Goal: Task Accomplishment & Management: Manage account settings

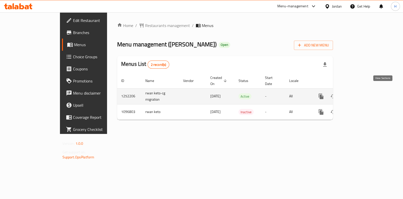
click at [364, 91] on link "enhanced table" at bounding box center [357, 96] width 12 height 12
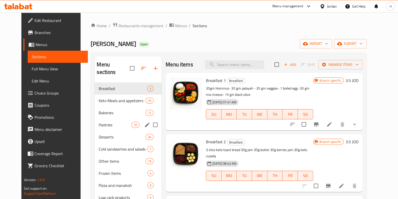
click at [114, 122] on span "Pastries" at bounding box center [115, 125] width 33 height 6
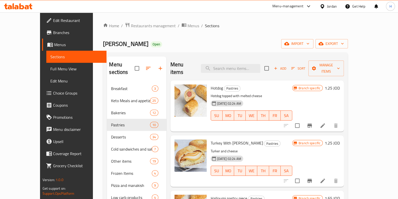
click at [330, 121] on li at bounding box center [323, 125] width 14 height 9
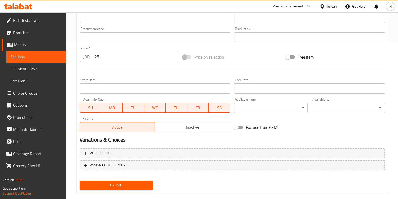
scroll to position [157, 0]
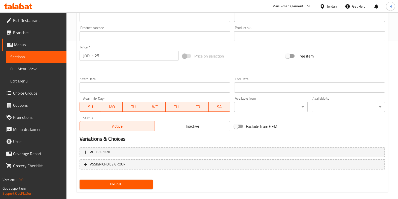
click at [122, 55] on input "1.25" at bounding box center [135, 56] width 87 height 10
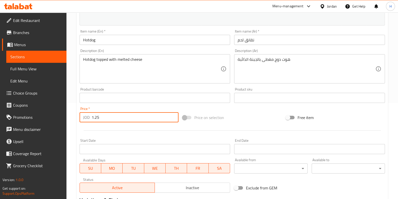
scroll to position [0, 0]
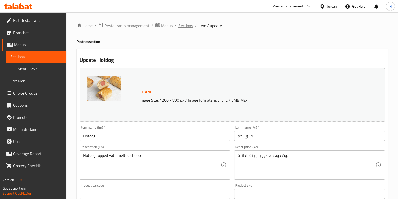
drag, startPoint x: 187, startPoint y: 27, endPoint x: 227, endPoint y: 38, distance: 41.0
click at [187, 26] on span "Sections" at bounding box center [186, 26] width 14 height 6
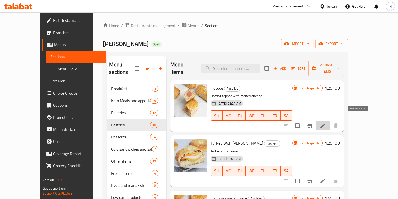
click at [325, 123] on icon at bounding box center [323, 125] width 5 height 5
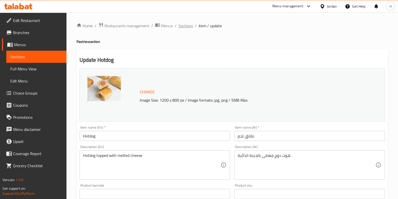
click at [187, 26] on span "Sections" at bounding box center [186, 26] width 14 height 6
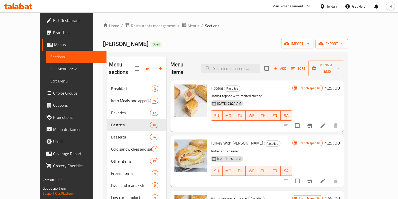
click at [321, 119] on div at bounding box center [311, 125] width 62 height 12
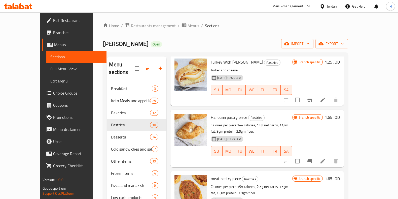
scroll to position [94, 0]
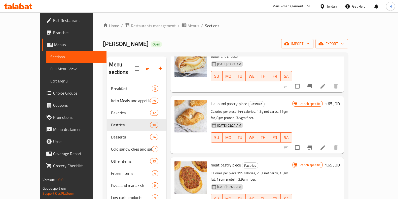
click at [326, 144] on icon at bounding box center [323, 147] width 6 height 6
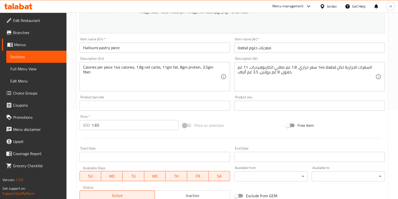
scroll to position [126, 0]
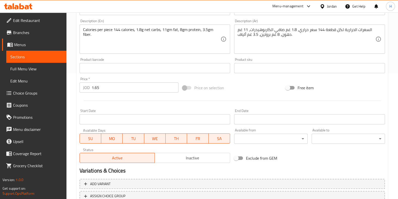
click at [142, 91] on input "1.65" at bounding box center [135, 87] width 87 height 10
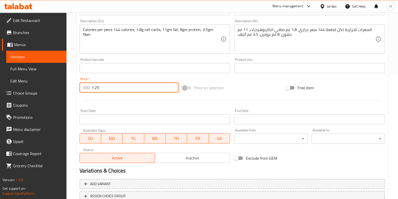
scroll to position [164, 0]
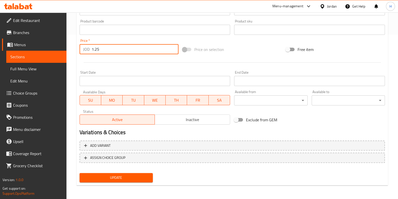
type input "1.25"
click at [136, 179] on span "Update" at bounding box center [116, 177] width 65 height 6
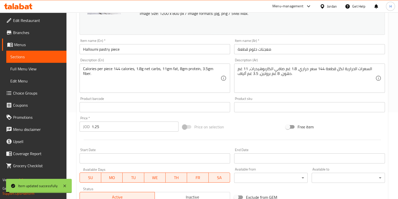
scroll to position [126, 0]
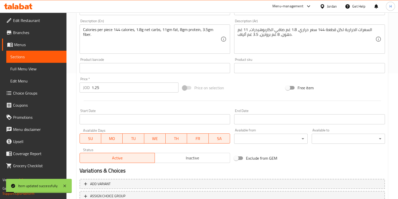
click at [133, 89] on input "1.25" at bounding box center [135, 87] width 87 height 10
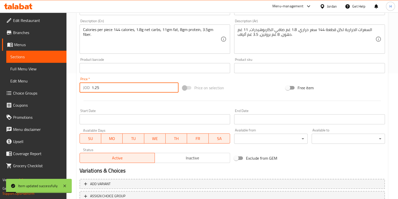
click at [133, 89] on input "1.25" at bounding box center [135, 87] width 87 height 10
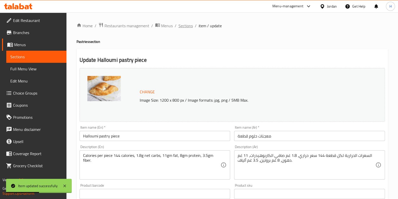
click at [188, 27] on span "Sections" at bounding box center [186, 26] width 14 height 6
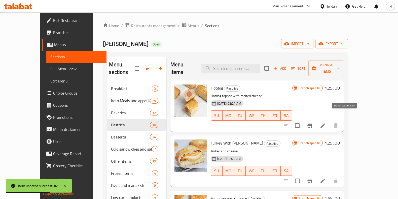
click at [312, 123] on icon "Branch-specific-item" at bounding box center [310, 125] width 5 height 4
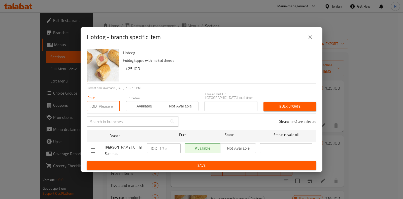
click at [99, 103] on input "number" at bounding box center [109, 106] width 21 height 10
click at [311, 38] on icon "close" at bounding box center [310, 37] width 6 height 6
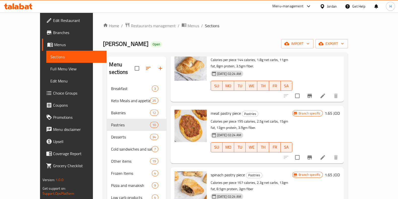
scroll to position [157, 0]
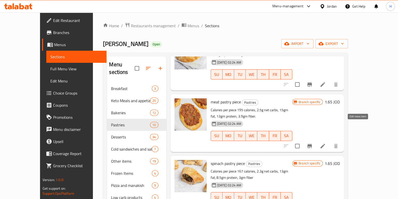
click at [326, 143] on icon at bounding box center [323, 146] width 6 height 6
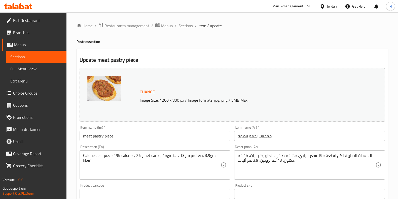
scroll to position [164, 0]
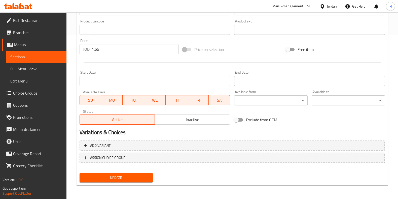
click at [126, 49] on input "1.65" at bounding box center [135, 49] width 87 height 10
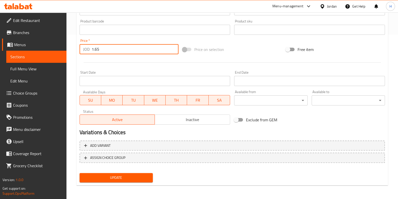
click at [126, 49] on input "1.65" at bounding box center [135, 49] width 87 height 10
paste input "2"
type input "1.25"
click at [125, 176] on span "Update" at bounding box center [116, 177] width 65 height 6
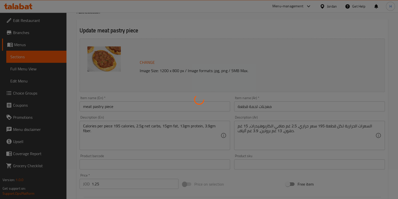
scroll to position [0, 0]
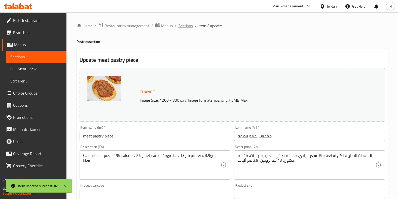
click at [179, 26] on span "Sections" at bounding box center [186, 26] width 14 height 6
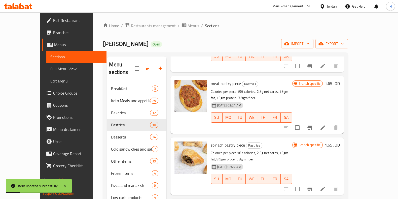
scroll to position [189, 0]
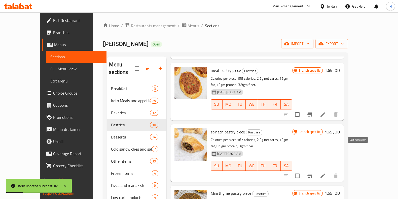
click at [325, 173] on icon at bounding box center [323, 175] width 5 height 5
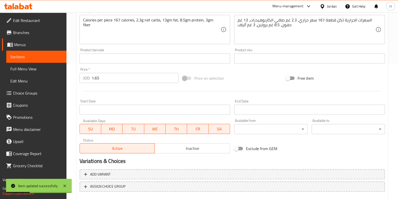
scroll to position [164, 0]
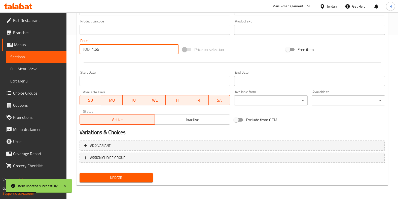
click at [128, 48] on input "1.65" at bounding box center [135, 49] width 87 height 10
click at [130, 49] on input "1.65" at bounding box center [135, 49] width 87 height 10
click at [130, 50] on input "1.65" at bounding box center [135, 49] width 87 height 10
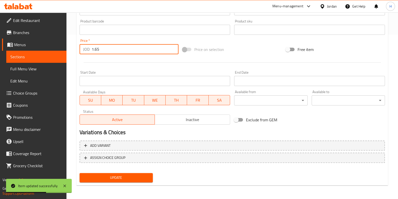
click at [131, 49] on input "1.65" at bounding box center [135, 49] width 87 height 10
paste input "1.25"
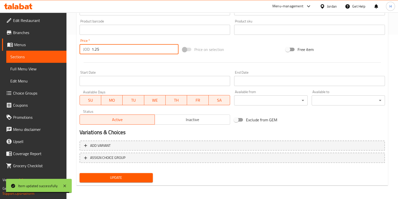
type input "1.25"
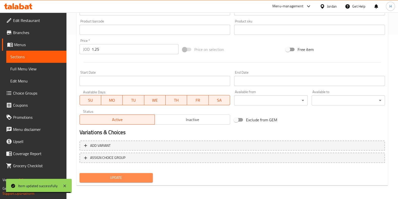
click at [96, 178] on span "Update" at bounding box center [116, 177] width 65 height 6
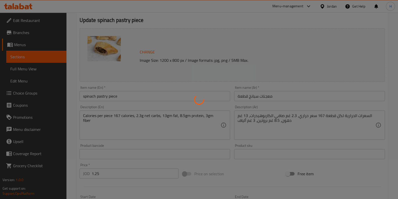
scroll to position [0, 0]
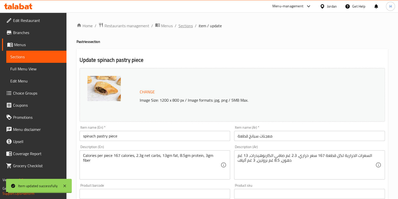
click at [184, 25] on span "Sections" at bounding box center [186, 26] width 14 height 6
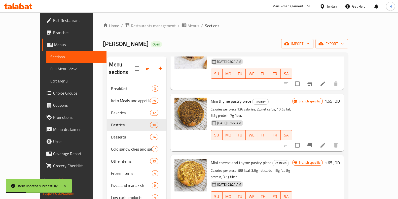
scroll to position [283, 0]
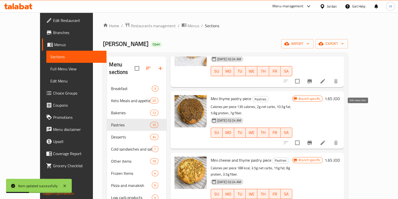
click at [330, 138] on li at bounding box center [323, 142] width 14 height 9
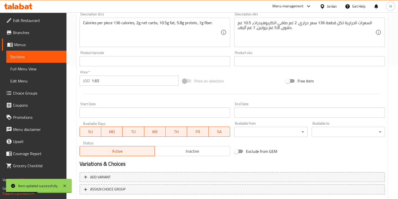
scroll to position [164, 0]
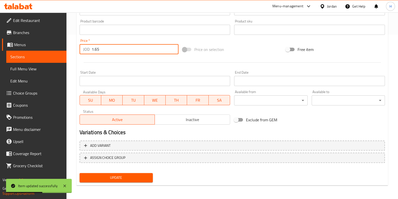
click at [126, 51] on input "1.65" at bounding box center [135, 49] width 87 height 10
paste input "1.25"
type input "1.25"
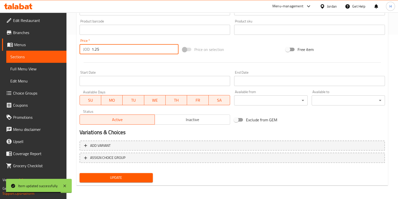
click at [142, 177] on span "Update" at bounding box center [116, 177] width 65 height 6
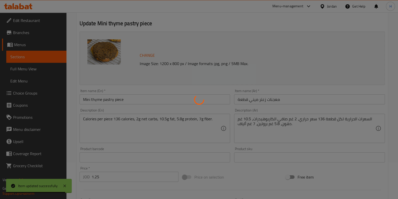
scroll to position [0, 0]
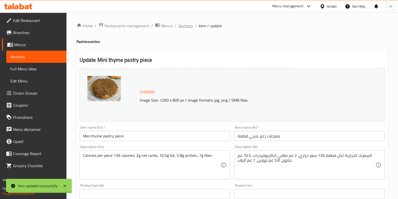
click at [187, 26] on span "Sections" at bounding box center [186, 26] width 14 height 6
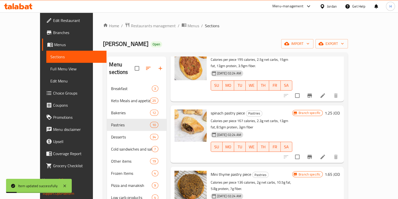
scroll to position [283, 0]
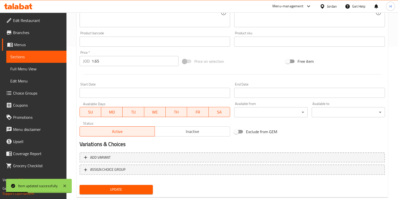
scroll to position [164, 0]
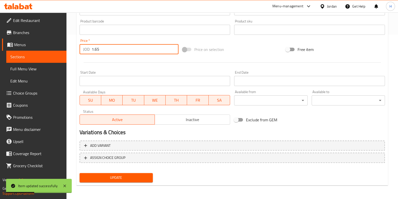
click at [150, 52] on input "1.65" at bounding box center [135, 49] width 87 height 10
paste input "1.25"
type input "1.25"
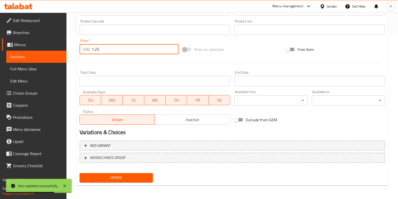
click at [103, 179] on span "Update" at bounding box center [116, 177] width 65 height 6
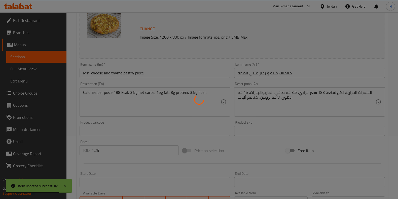
scroll to position [0, 0]
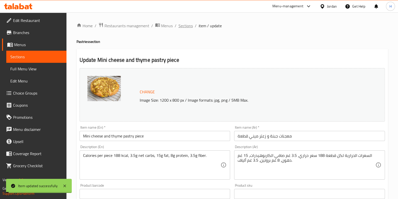
click at [186, 26] on span "Sections" at bounding box center [186, 26] width 14 height 6
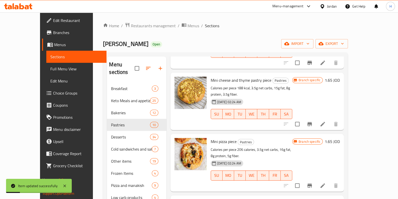
scroll to position [364, 0]
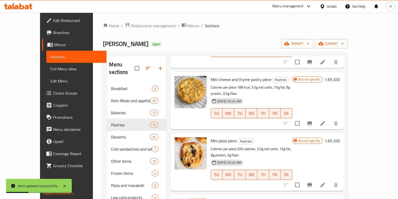
click at [326, 182] on icon at bounding box center [323, 185] width 6 height 6
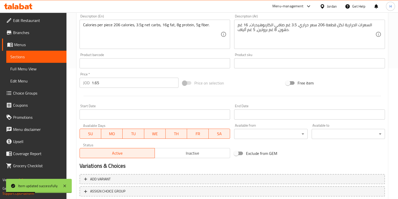
scroll to position [164, 0]
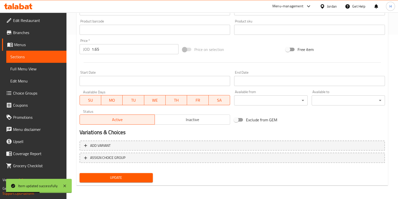
click at [136, 43] on div "Price   * JOD 1.65 Price *" at bounding box center [129, 46] width 99 height 15
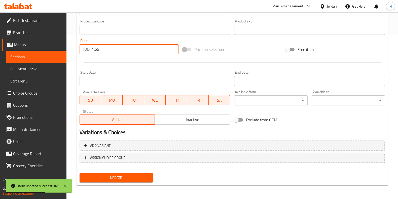
click at [133, 53] on input "1.65" at bounding box center [135, 49] width 87 height 10
paste input "1.25"
type input "1.25"
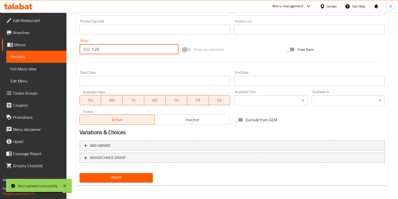
click at [102, 176] on span "Update" at bounding box center [116, 177] width 65 height 6
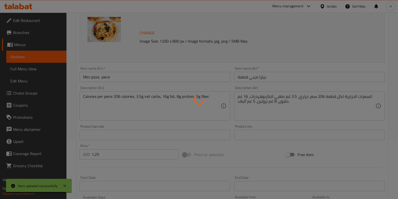
scroll to position [0, 0]
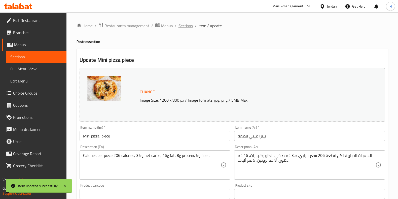
click at [185, 24] on span "Sections" at bounding box center [186, 26] width 14 height 6
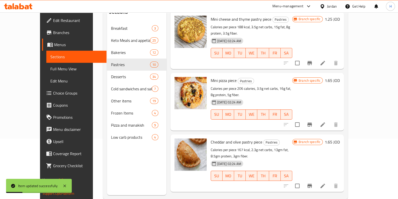
scroll to position [63, 0]
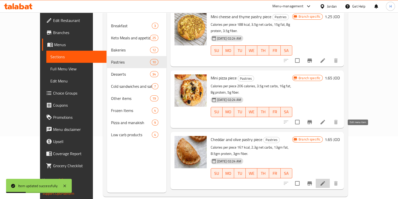
click at [326, 180] on icon at bounding box center [323, 183] width 6 height 6
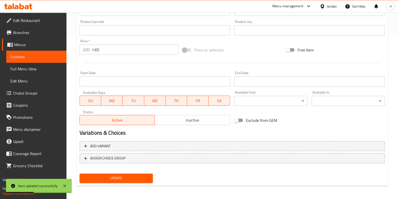
scroll to position [164, 0]
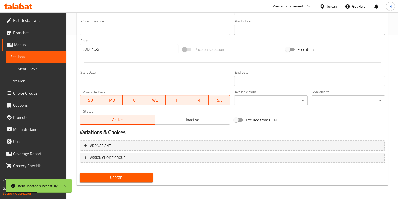
click at [113, 50] on input "1.65" at bounding box center [135, 49] width 87 height 10
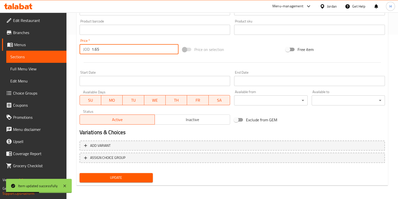
click at [113, 50] on input "1.65" at bounding box center [135, 49] width 87 height 10
paste input "1.25"
type input "1.25"
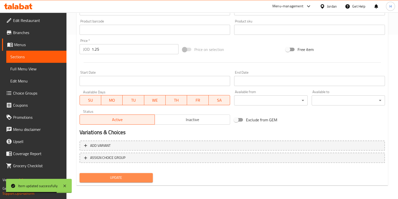
click at [94, 176] on span "Update" at bounding box center [116, 177] width 65 height 6
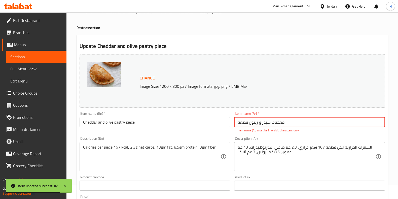
scroll to position [0, 0]
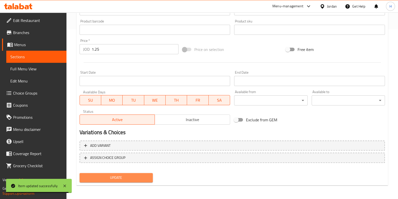
click at [113, 176] on span "Update" at bounding box center [116, 177] width 65 height 6
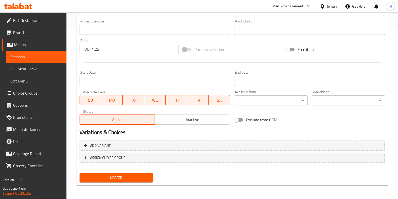
click at [136, 175] on span "Update" at bounding box center [116, 177] width 65 height 6
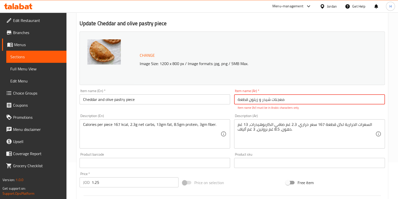
drag, startPoint x: 261, startPoint y: 100, endPoint x: 227, endPoint y: 102, distance: 33.5
click at [227, 102] on div "Change Image Size: 1200 x 800 px / Image formats: jpg, png / 5MB Max. Item name…" at bounding box center [233, 144] width 310 height 230
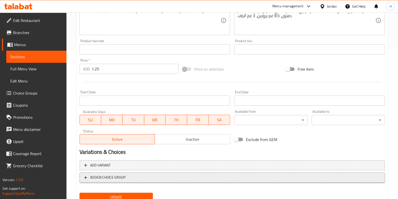
scroll to position [170, 0]
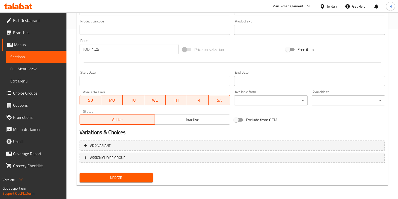
type input "معجنات شیدر"
click at [120, 174] on span "Update" at bounding box center [116, 177] width 65 height 6
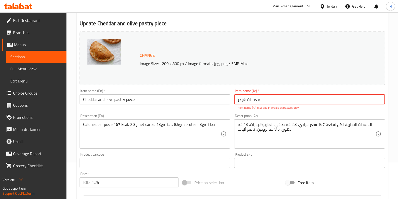
click at [273, 100] on input "معجنات شیدر" at bounding box center [309, 99] width 151 height 10
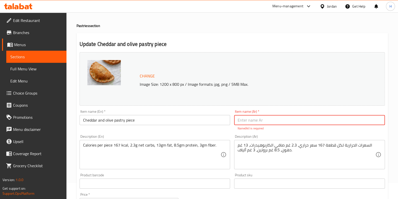
scroll to position [0, 0]
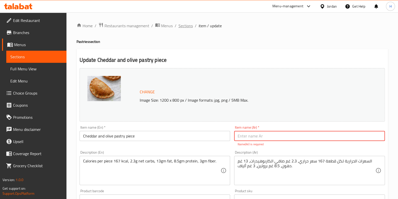
click at [184, 27] on span "Sections" at bounding box center [186, 26] width 14 height 6
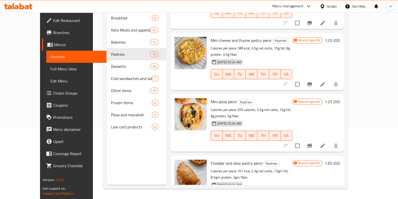
scroll to position [364, 0]
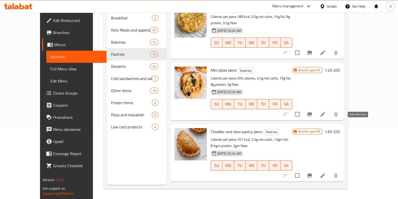
click at [326, 172] on icon at bounding box center [323, 175] width 6 height 6
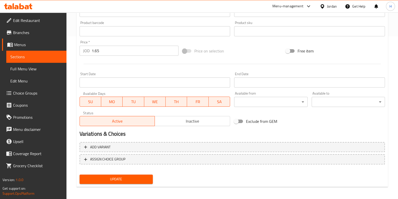
scroll to position [164, 0]
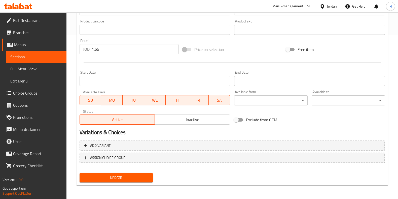
click at [142, 47] on input "1.65" at bounding box center [135, 49] width 87 height 10
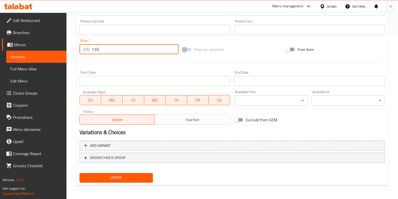
click at [142, 47] on input "1.65" at bounding box center [135, 49] width 87 height 10
paste input "2"
type input "1.25"
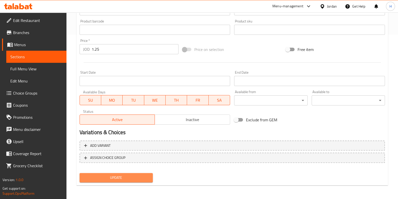
click at [145, 173] on button "Update" at bounding box center [116, 177] width 73 height 9
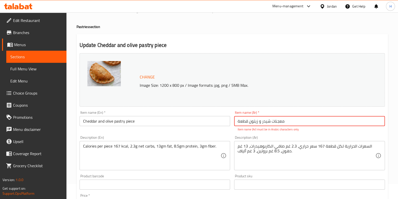
scroll to position [0, 0]
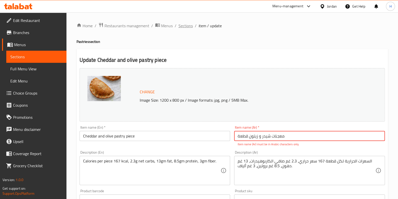
click at [184, 26] on span "Sections" at bounding box center [186, 26] width 14 height 6
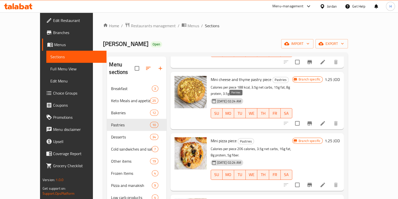
scroll to position [71, 0]
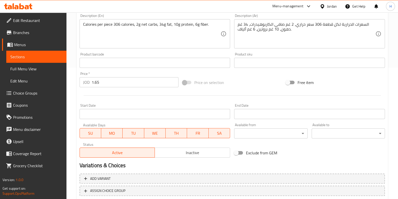
scroll to position [164, 0]
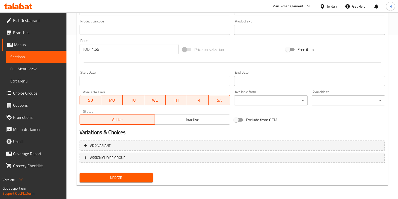
click at [119, 51] on input "1.65" at bounding box center [135, 49] width 87 height 10
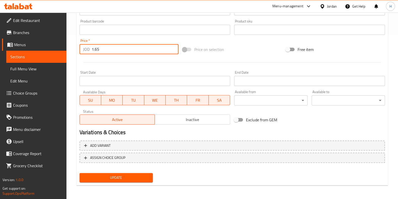
click at [119, 51] on input "1.65" at bounding box center [135, 49] width 87 height 10
paste input "1.25"
type input "1.25"
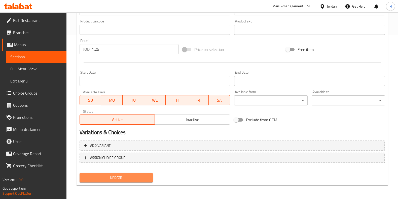
drag, startPoint x: 136, startPoint y: 176, endPoint x: 140, endPoint y: 174, distance: 4.2
click at [136, 176] on span "Update" at bounding box center [116, 177] width 65 height 6
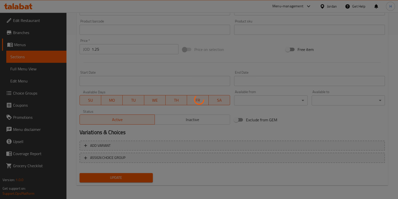
scroll to position [0, 0]
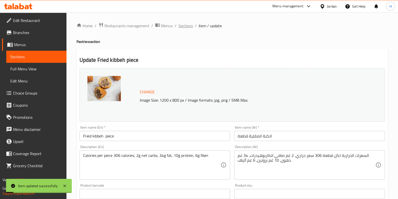
click at [182, 26] on span "Sections" at bounding box center [186, 26] width 14 height 6
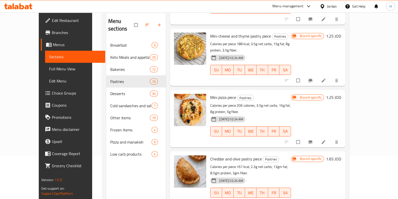
scroll to position [71, 0]
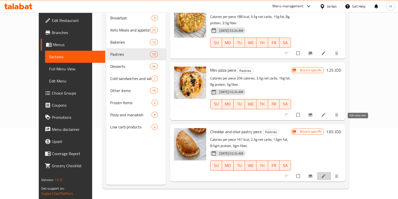
click at [326, 174] on icon at bounding box center [324, 176] width 4 height 4
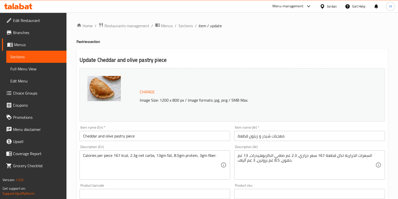
click at [304, 137] on input "معجنات شیدر و زیتون قطعة" at bounding box center [309, 136] width 151 height 10
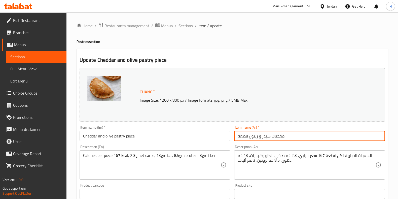
click at [304, 137] on input "معجنات شیدر و زیتون قطعة" at bounding box center [309, 136] width 151 height 10
paste input "1.25"
type input "1"
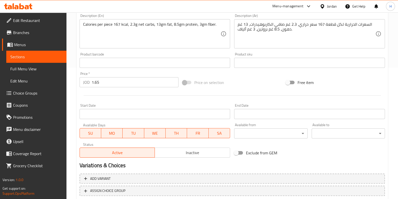
scroll to position [164, 0]
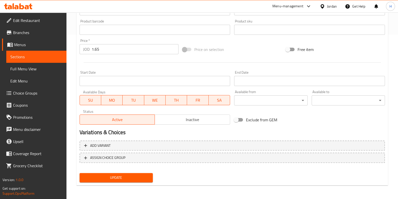
click at [134, 51] on input "1.65" at bounding box center [135, 49] width 87 height 10
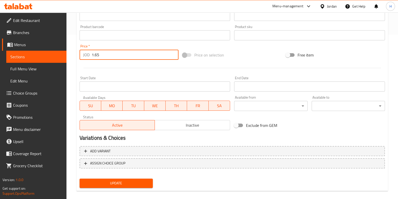
click at [134, 51] on input "1.65" at bounding box center [135, 55] width 87 height 10
paste input "2"
type input "1.25"
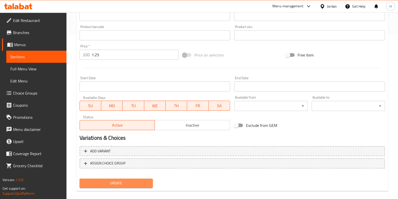
click at [142, 181] on span "Update" at bounding box center [116, 183] width 65 height 6
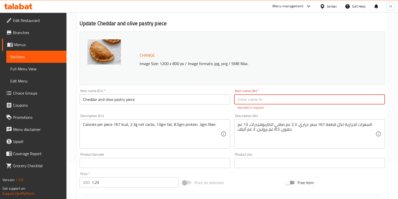
click at [159, 102] on input "Cheddar and olive pastry piece" at bounding box center [155, 99] width 151 height 10
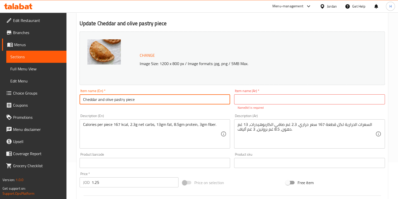
click at [159, 102] on input "Cheddar and olive pastry piece" at bounding box center [155, 99] width 151 height 10
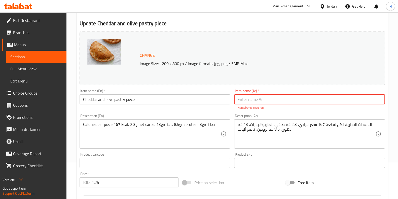
click at [263, 98] on input "text" at bounding box center [309, 99] width 151 height 10
paste input "قطعة معجنات بالجبن الشيدر والزيتون"
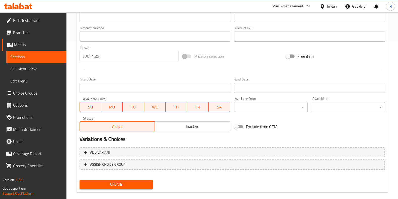
scroll to position [164, 0]
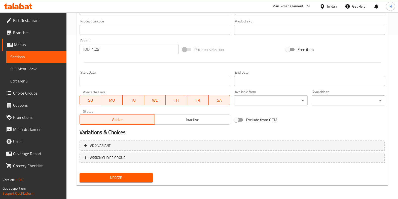
type input "قطعة معجنات بالجبن الشيدر والزيتون"
click at [138, 177] on span "Update" at bounding box center [116, 177] width 65 height 6
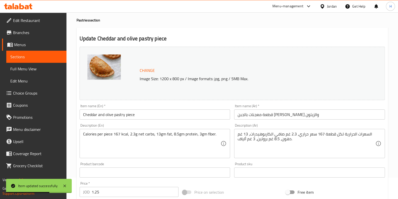
scroll to position [0, 0]
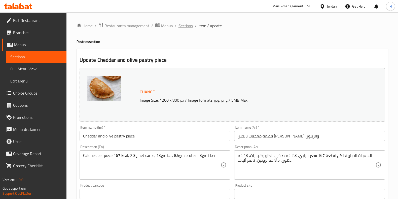
click at [183, 24] on span "Sections" at bounding box center [186, 26] width 14 height 6
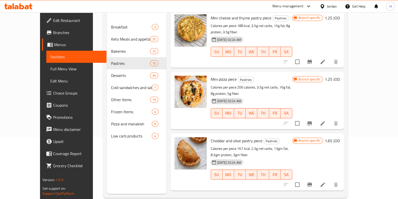
scroll to position [71, 0]
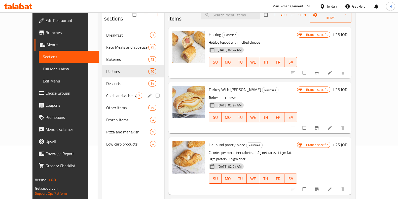
scroll to position [63, 0]
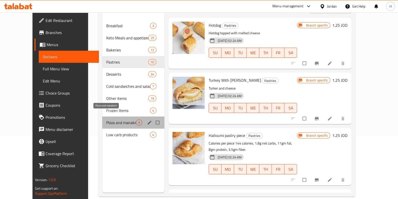
click at [108, 119] on span "Pizza and manakish" at bounding box center [121, 122] width 30 height 6
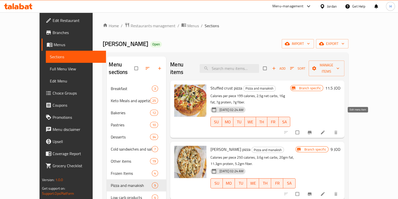
click at [325, 130] on icon at bounding box center [322, 132] width 5 height 5
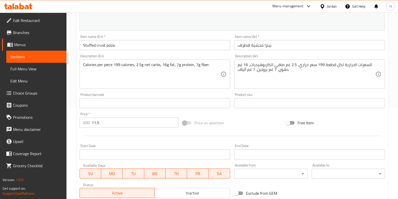
scroll to position [157, 0]
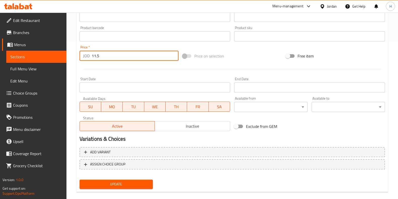
click at [139, 60] on input "11.5" at bounding box center [135, 56] width 87 height 10
type input "10"
click at [114, 183] on span "Update" at bounding box center [116, 184] width 65 height 6
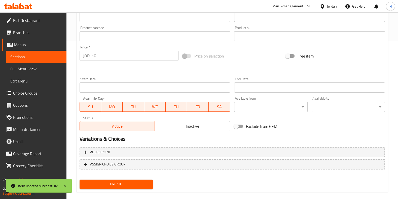
click at [123, 55] on input "10" at bounding box center [135, 56] width 87 height 10
click at [123, 56] on input "10" at bounding box center [135, 56] width 87 height 10
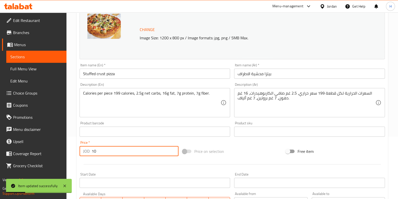
scroll to position [0, 0]
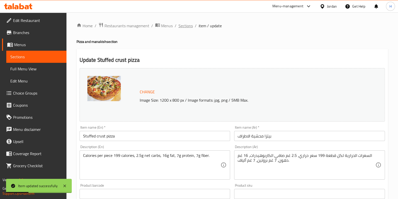
click at [182, 28] on span "Sections" at bounding box center [186, 26] width 14 height 6
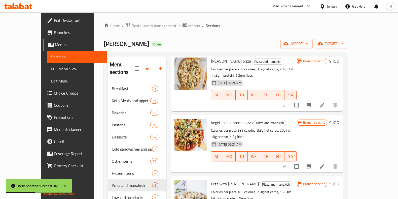
scroll to position [94, 0]
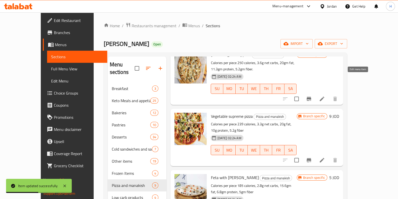
click at [325, 96] on icon at bounding box center [322, 99] width 6 height 6
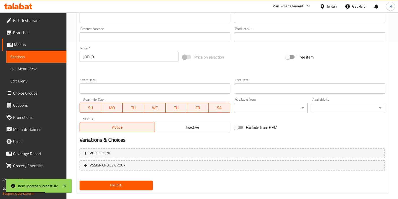
scroll to position [157, 0]
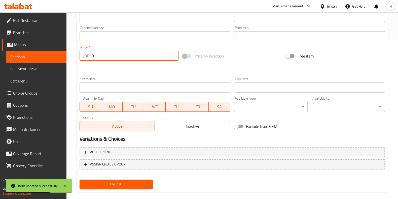
click at [131, 56] on input "9" at bounding box center [135, 56] width 87 height 10
paste input "10"
type input "10"
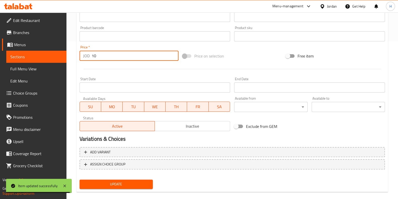
click at [110, 187] on button "Update" at bounding box center [116, 183] width 73 height 9
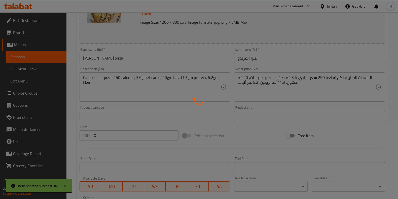
scroll to position [0, 0]
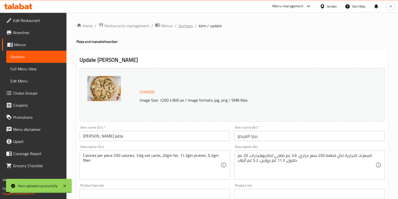
click at [186, 26] on span "Sections" at bounding box center [186, 26] width 14 height 6
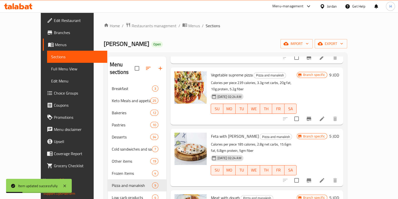
scroll to position [126, 0]
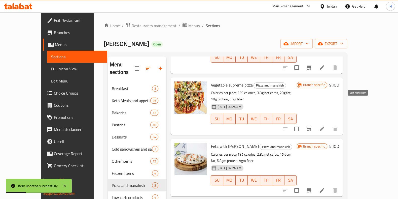
click at [324, 126] on icon at bounding box center [322, 128] width 5 height 5
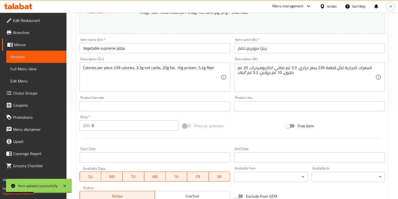
scroll to position [94, 0]
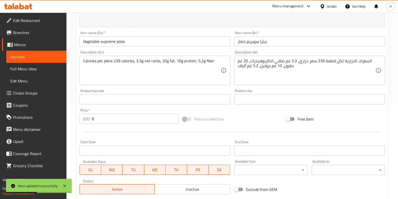
click at [127, 118] on input "9" at bounding box center [135, 119] width 87 height 10
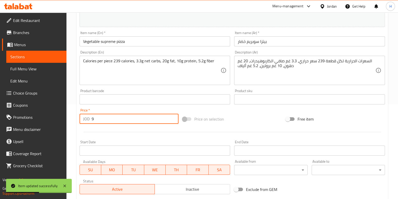
click at [127, 118] on input "9" at bounding box center [135, 119] width 87 height 10
paste input "10"
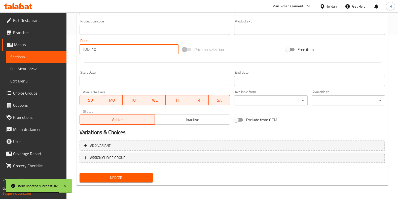
type input "10"
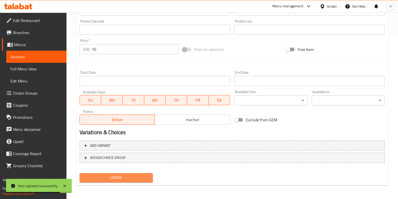
drag, startPoint x: 130, startPoint y: 176, endPoint x: 137, endPoint y: 172, distance: 7.8
click at [130, 176] on span "Update" at bounding box center [116, 177] width 65 height 6
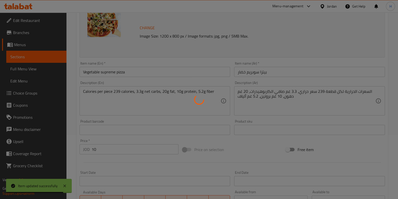
scroll to position [0, 0]
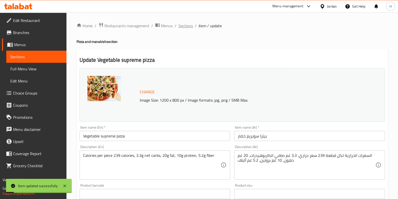
click at [184, 26] on span "Sections" at bounding box center [186, 26] width 14 height 6
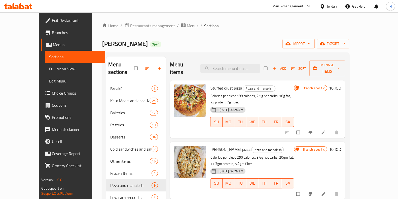
click at [317, 127] on button "Branch-specific-item" at bounding box center [311, 132] width 12 height 11
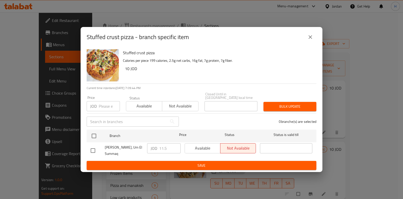
click at [93, 148] on input "checkbox" at bounding box center [93, 150] width 11 height 11
checkbox input "true"
click at [167, 145] on input "11.5" at bounding box center [169, 148] width 21 height 10
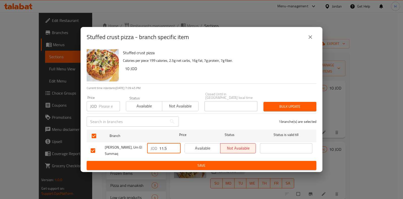
click at [168, 145] on input "11.5" at bounding box center [169, 148] width 21 height 10
paste input "0"
type input "10"
click at [184, 165] on span "Save" at bounding box center [202, 165] width 222 height 6
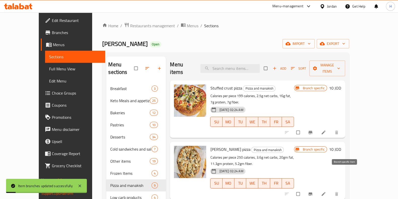
click at [313, 191] on icon "Branch-specific-item" at bounding box center [310, 193] width 5 height 5
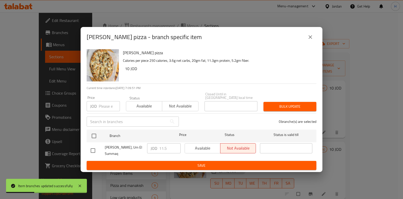
click at [94, 149] on input "checkbox" at bounding box center [93, 150] width 11 height 11
checkbox input "true"
click at [170, 148] on input "11.5" at bounding box center [169, 148] width 21 height 10
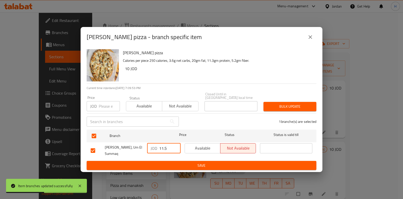
click at [170, 148] on input "11.5" at bounding box center [169, 148] width 21 height 10
paste input "0"
type input "10"
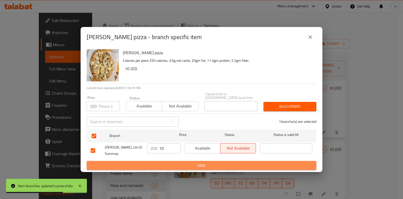
click at [183, 162] on span "Save" at bounding box center [202, 165] width 222 height 6
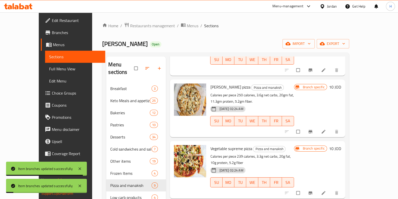
scroll to position [63, 0]
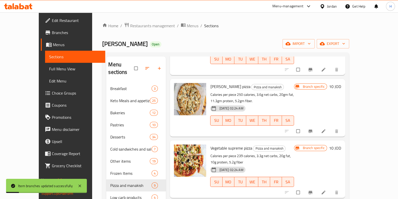
click at [312, 191] on icon "Branch-specific-item" at bounding box center [311, 192] width 4 height 3
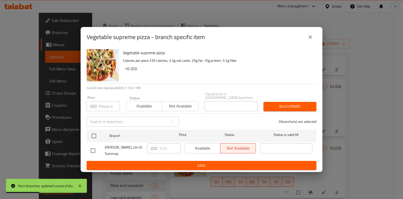
click at [92, 149] on input "checkbox" at bounding box center [93, 150] width 11 height 11
checkbox input "true"
click at [174, 147] on input "10.5" at bounding box center [169, 148] width 21 height 10
click at [168, 146] on input "10.5" at bounding box center [169, 148] width 21 height 10
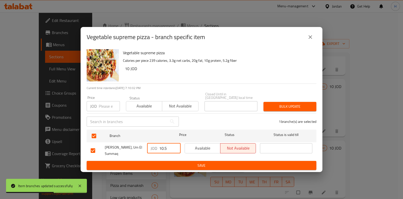
click at [168, 146] on input "10.5" at bounding box center [169, 148] width 21 height 10
paste input "number"
type input "10"
click at [249, 164] on span "Save" at bounding box center [202, 165] width 222 height 6
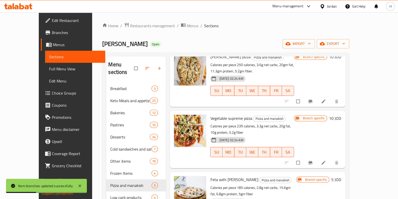
scroll to position [94, 0]
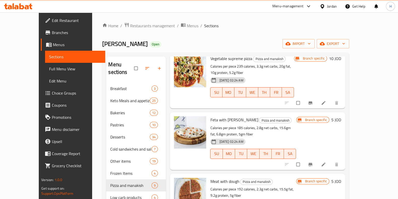
scroll to position [189, 0]
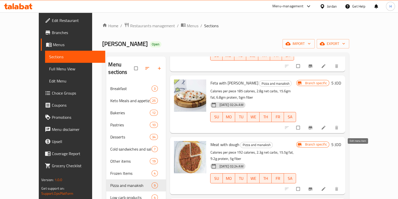
click at [326, 186] on icon at bounding box center [323, 188] width 5 height 5
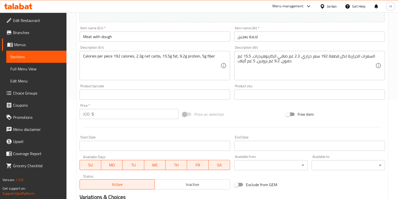
scroll to position [157, 0]
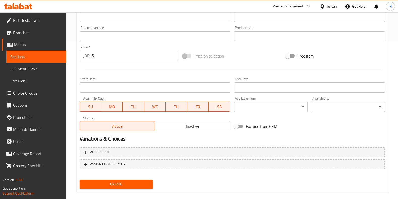
click at [135, 57] on input "5" at bounding box center [135, 56] width 87 height 10
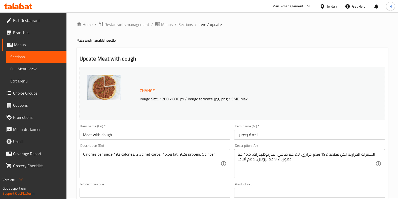
scroll to position [0, 0]
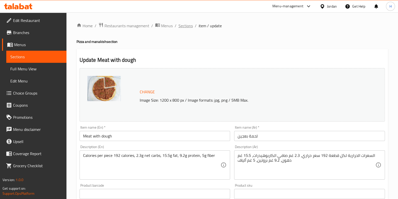
click at [182, 25] on span "Sections" at bounding box center [186, 26] width 14 height 6
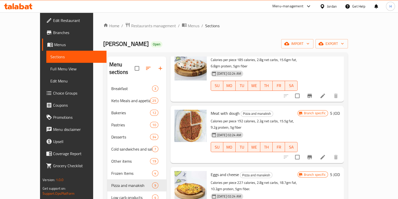
scroll to position [220, 0]
click at [312, 155] on icon "Branch-specific-item" at bounding box center [310, 157] width 5 height 4
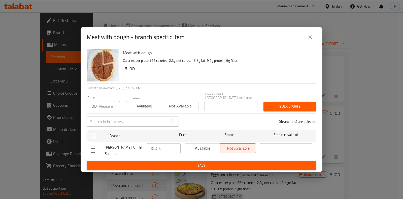
click at [94, 150] on input "checkbox" at bounding box center [93, 150] width 11 height 11
checkbox input "true"
click at [167, 147] on input "6" at bounding box center [169, 148] width 21 height 10
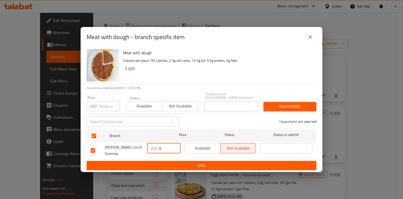
click at [167, 147] on input "6" at bounding box center [169, 148] width 21 height 10
click at [226, 164] on span "Save" at bounding box center [202, 165] width 222 height 6
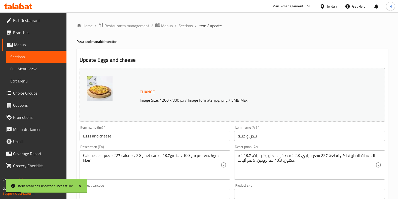
scroll to position [164, 0]
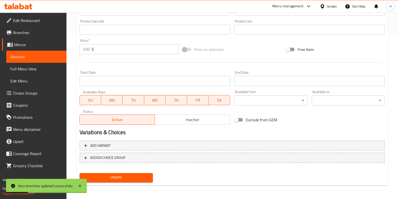
click at [120, 47] on input "5" at bounding box center [135, 49] width 87 height 10
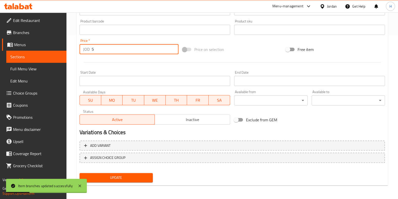
click at [120, 47] on input "5" at bounding box center [135, 49] width 87 height 10
type input "6"
click at [105, 176] on span "Update" at bounding box center [116, 177] width 65 height 6
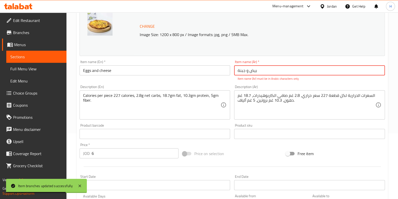
scroll to position [0, 0]
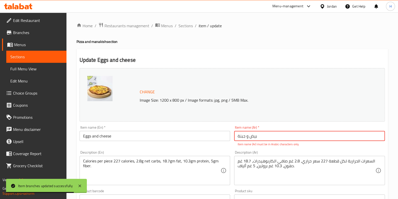
click at [149, 136] on input "Eggs and cheese" at bounding box center [155, 136] width 151 height 10
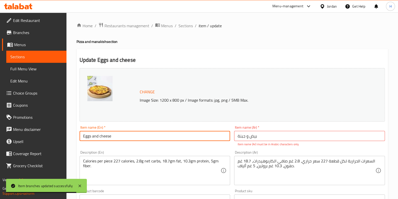
click at [149, 136] on input "Eggs and cheese" at bounding box center [155, 136] width 151 height 10
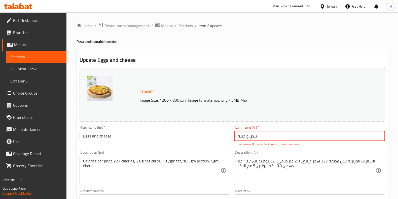
click at [307, 135] on input "بیض و جبنة" at bounding box center [309, 136] width 151 height 10
paste input "لبيض والجبن"
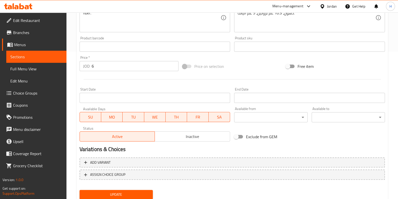
scroll to position [164, 0]
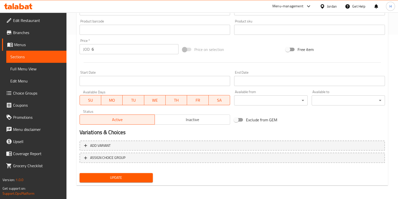
type input "البيض والجبن"
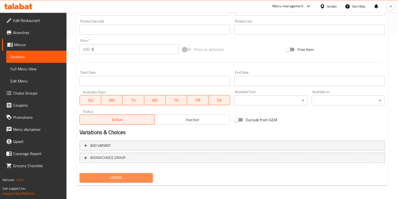
click at [127, 180] on span "Update" at bounding box center [116, 177] width 65 height 6
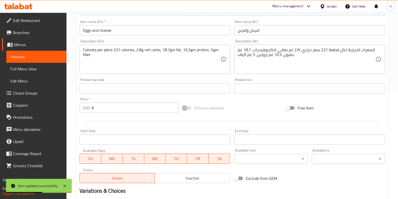
scroll to position [101, 0]
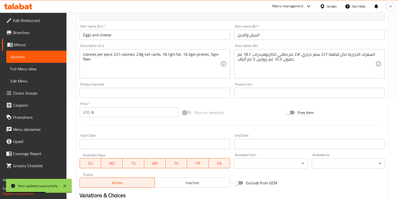
click at [120, 113] on input "6" at bounding box center [135, 112] width 87 height 10
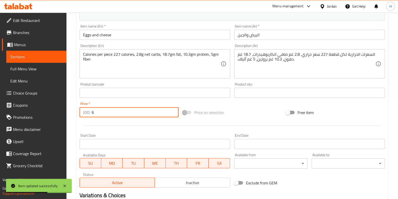
click at [120, 113] on input "6" at bounding box center [135, 112] width 87 height 10
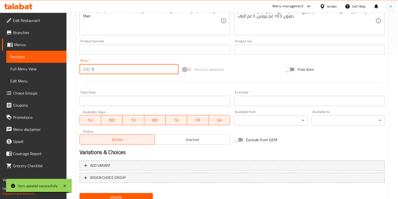
scroll to position [164, 0]
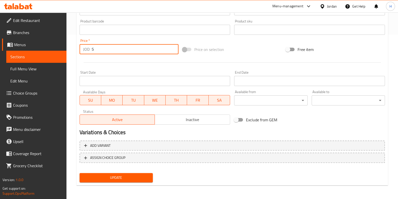
click at [122, 47] on input "5" at bounding box center [135, 49] width 87 height 10
drag, startPoint x: 121, startPoint y: 47, endPoint x: 108, endPoint y: 50, distance: 12.9
click at [108, 50] on input "5" at bounding box center [135, 49] width 87 height 10
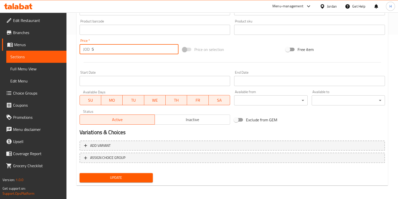
click at [108, 50] on input "5" at bounding box center [135, 49] width 87 height 10
type input "5"
click at [133, 177] on span "Update" at bounding box center [116, 177] width 65 height 6
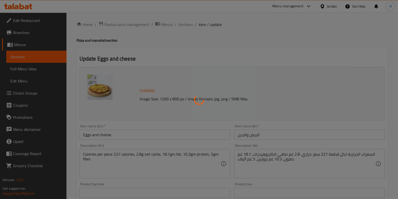
scroll to position [0, 0]
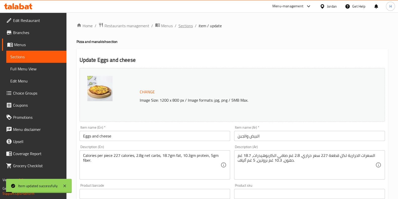
click at [182, 25] on span "Sections" at bounding box center [186, 26] width 14 height 6
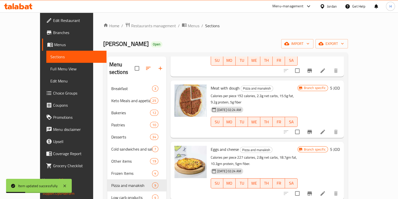
scroll to position [252, 0]
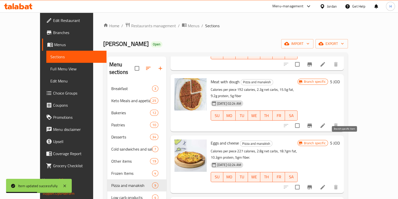
click at [312, 185] on icon "Branch-specific-item" at bounding box center [310, 187] width 5 height 4
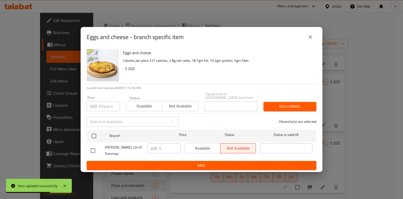
click at [97, 149] on input "checkbox" at bounding box center [93, 150] width 11 height 11
checkbox input "true"
click at [173, 147] on input "6" at bounding box center [169, 148] width 21 height 10
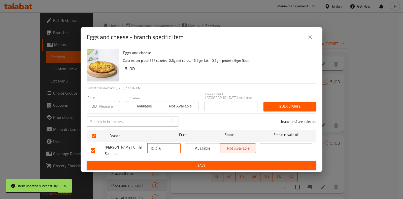
click at [173, 147] on input "6" at bounding box center [169, 148] width 21 height 10
paste input "5"
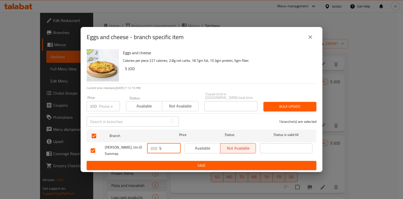
type input "5"
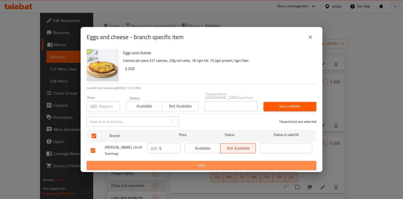
click at [203, 165] on span "Save" at bounding box center [202, 165] width 222 height 6
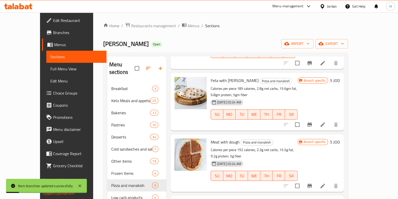
scroll to position [189, 0]
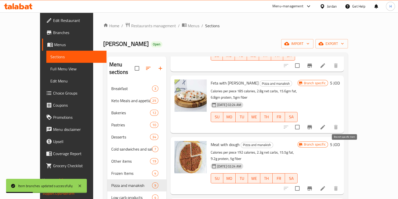
click at [312, 186] on icon "Branch-specific-item" at bounding box center [310, 188] width 5 height 4
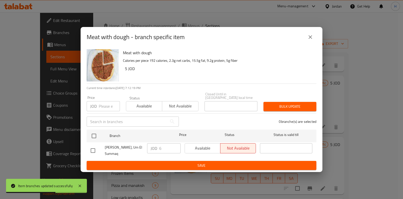
click at [309, 40] on icon "close" at bounding box center [310, 37] width 6 height 6
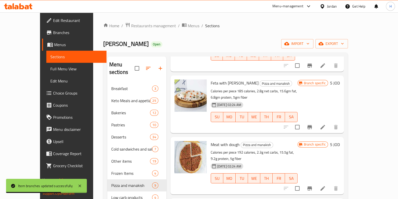
click at [325, 186] on icon at bounding box center [323, 188] width 5 height 5
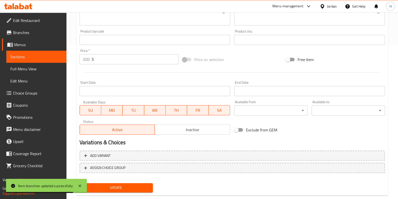
scroll to position [157, 0]
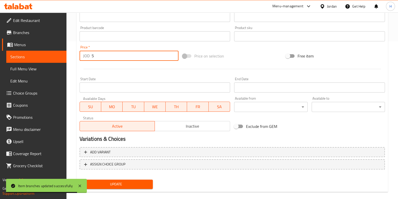
click at [129, 55] on input "5" at bounding box center [135, 56] width 87 height 10
click at [130, 57] on input "5" at bounding box center [135, 56] width 87 height 10
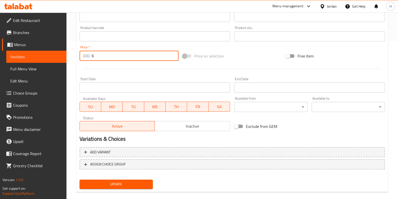
type input "6"
click at [119, 181] on span "Update" at bounding box center [116, 184] width 65 height 6
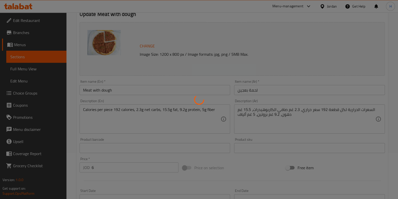
scroll to position [0, 0]
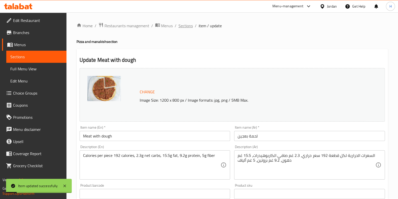
click at [186, 24] on span "Sections" at bounding box center [186, 26] width 14 height 6
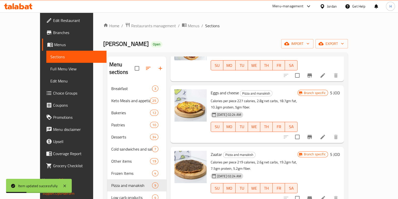
scroll to position [309, 0]
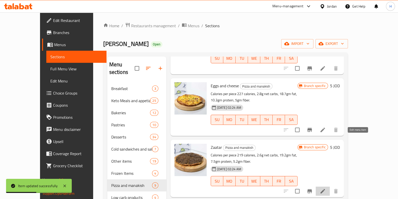
click at [326, 188] on icon at bounding box center [323, 191] width 6 height 6
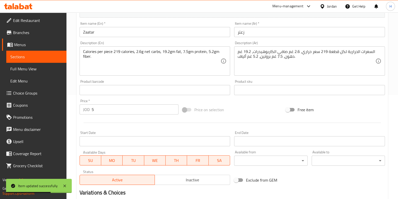
scroll to position [101, 0]
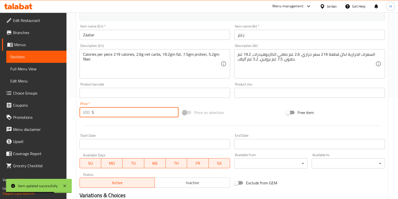
click at [112, 113] on input "5" at bounding box center [135, 112] width 87 height 10
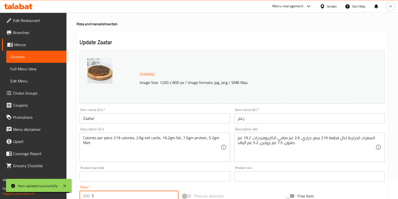
scroll to position [0, 0]
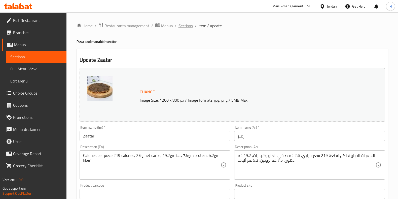
click at [179, 23] on span "Sections" at bounding box center [186, 26] width 14 height 6
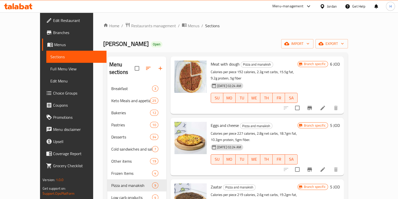
scroll to position [283, 0]
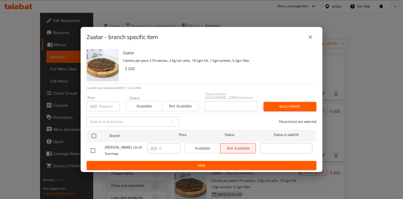
click at [94, 150] on input "checkbox" at bounding box center [93, 150] width 11 height 11
checkbox input "true"
click at [167, 148] on input "6" at bounding box center [169, 148] width 21 height 10
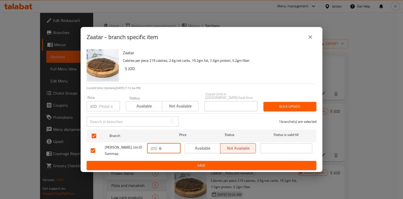
click at [167, 148] on input "6" at bounding box center [169, 148] width 21 height 10
paste input "5"
type input "5"
click at [180, 162] on span "Save" at bounding box center [202, 165] width 222 height 6
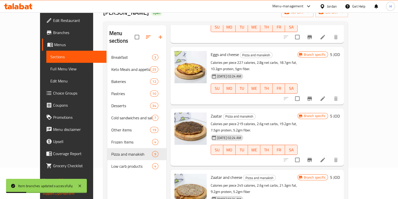
scroll to position [63, 0]
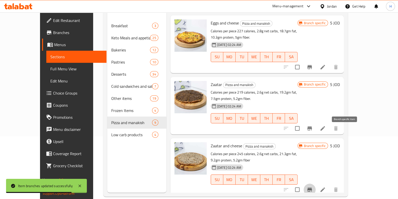
click at [312, 187] on icon "Branch-specific-item" at bounding box center [310, 189] width 5 height 4
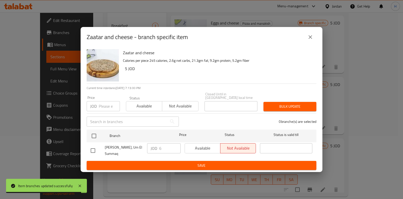
click at [97, 148] on input "checkbox" at bounding box center [93, 150] width 11 height 11
checkbox input "true"
click at [168, 149] on input "6" at bounding box center [169, 148] width 21 height 10
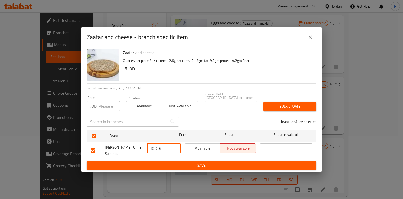
click at [168, 149] on input "6" at bounding box center [169, 148] width 21 height 10
type input "5"
click at [188, 164] on span "Save" at bounding box center [202, 165] width 222 height 6
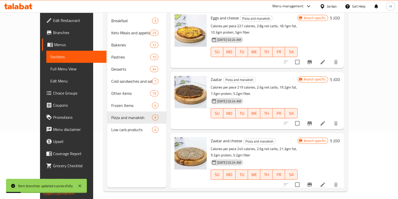
scroll to position [71, 0]
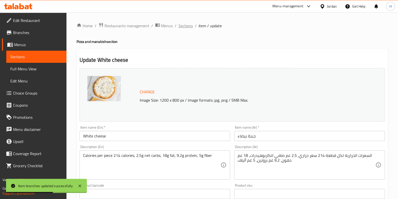
click at [187, 28] on span "Sections" at bounding box center [186, 26] width 14 height 6
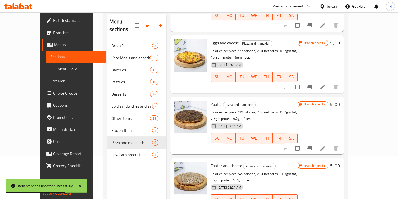
scroll to position [71, 0]
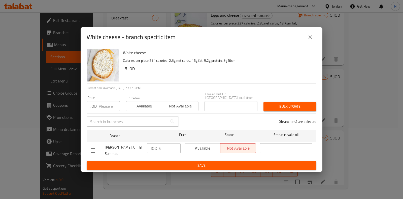
click at [97, 149] on input "checkbox" at bounding box center [93, 150] width 11 height 11
checkbox input "true"
click at [166, 148] on input "6" at bounding box center [169, 148] width 21 height 10
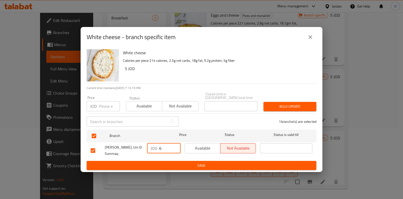
click at [166, 148] on input "6" at bounding box center [169, 148] width 21 height 10
type input "5"
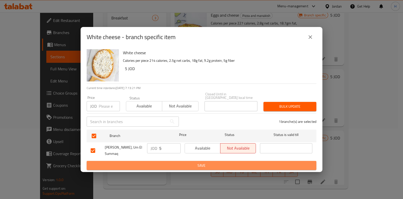
click at [173, 162] on span "Save" at bounding box center [202, 165] width 222 height 6
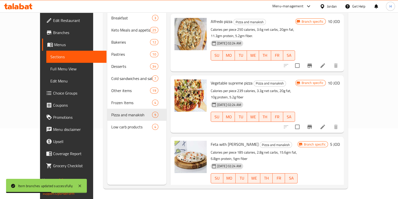
scroll to position [63, 0]
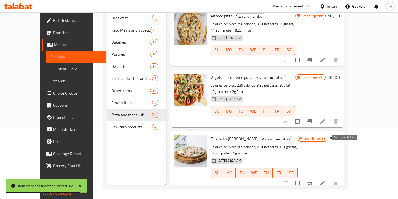
click at [313, 180] on icon "Branch-specific-item" at bounding box center [310, 183] width 6 height 6
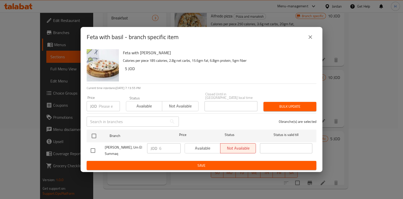
click at [94, 152] on input "checkbox" at bounding box center [93, 150] width 11 height 11
checkbox input "true"
click at [168, 146] on input "6" at bounding box center [169, 148] width 21 height 10
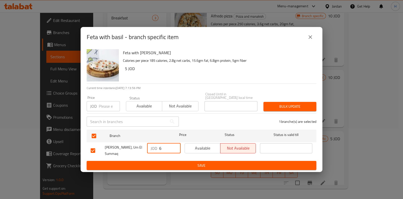
click at [168, 146] on input "6" at bounding box center [169, 148] width 21 height 10
type input "5"
click at [170, 162] on span "Save" at bounding box center [202, 165] width 222 height 6
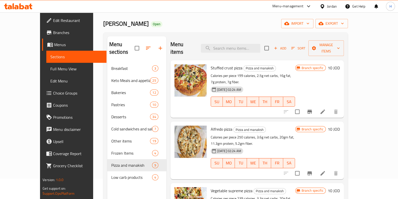
scroll to position [0, 0]
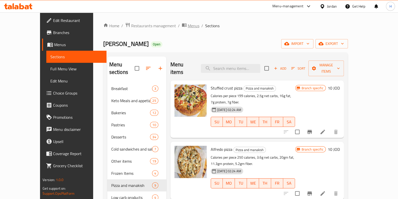
click at [182, 26] on span "breadcrumb" at bounding box center [185, 25] width 6 height 7
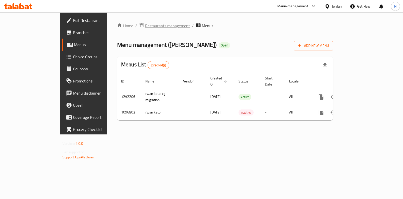
click at [145, 25] on span "Restaurants management" at bounding box center [167, 26] width 45 height 6
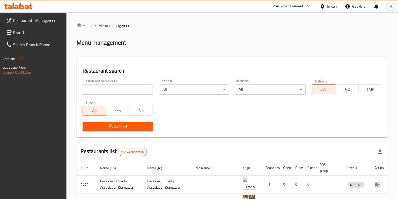
click at [39, 32] on span "Branches" at bounding box center [37, 32] width 49 height 6
